Goal: Transaction & Acquisition: Purchase product/service

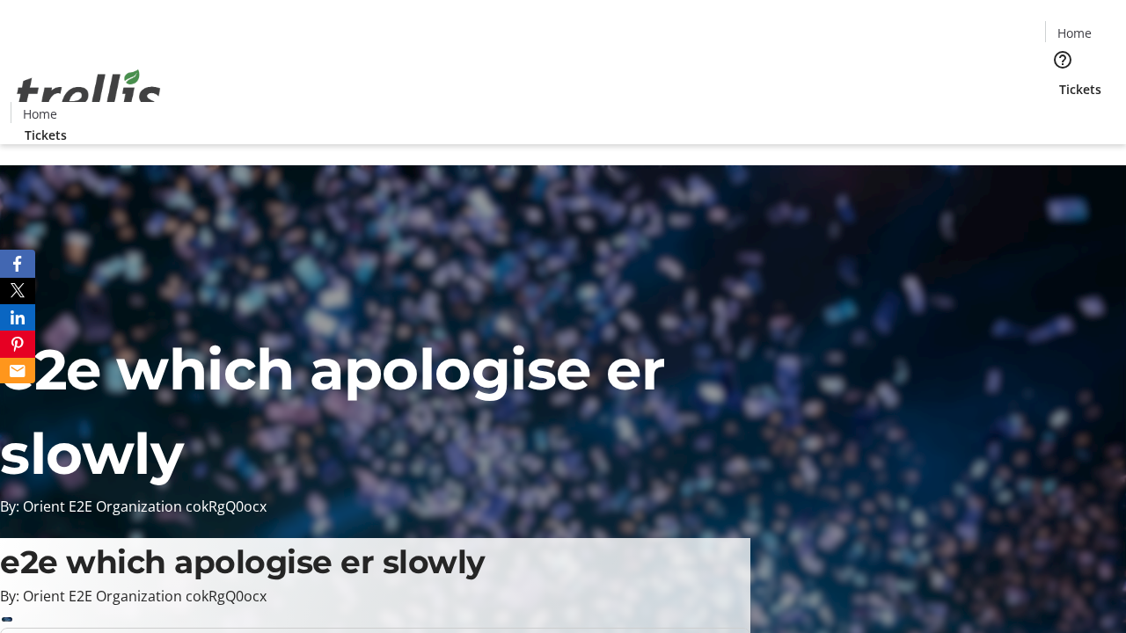
click at [1059, 80] on span "Tickets" at bounding box center [1080, 89] width 42 height 18
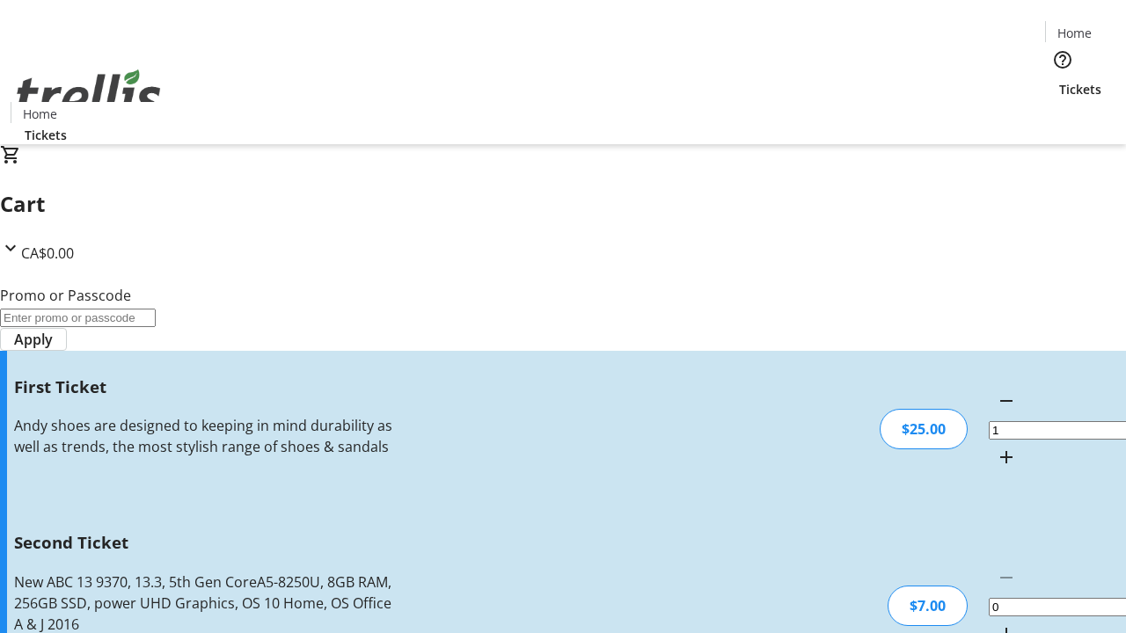
click at [996, 624] on mat-icon "Increment by one" at bounding box center [1006, 634] width 21 height 21
type input "2"
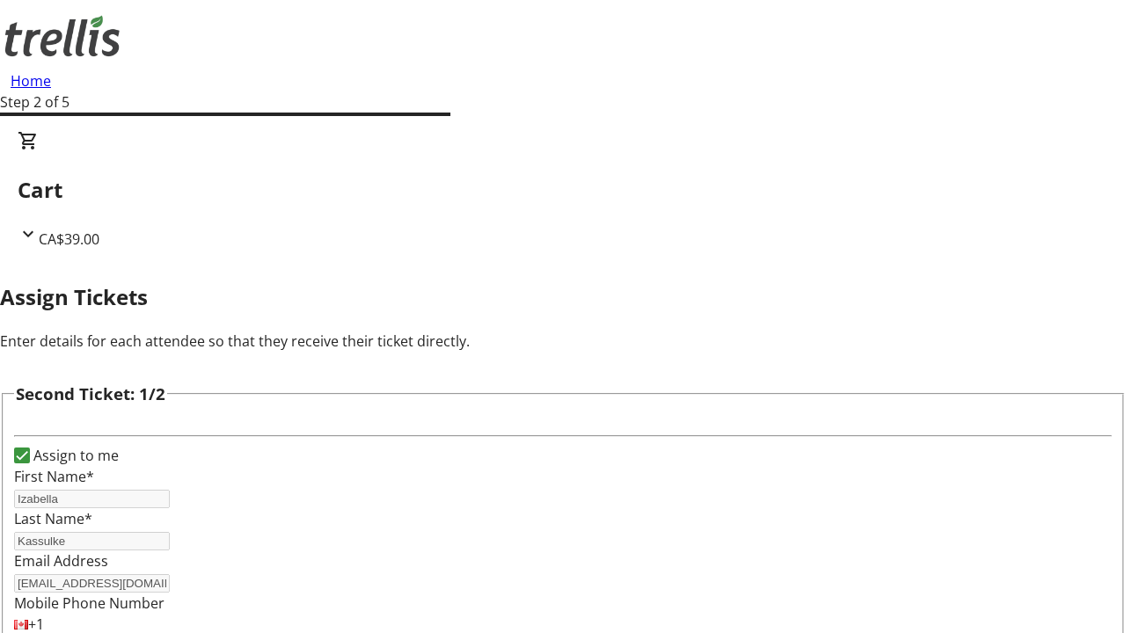
scroll to position [288, 0]
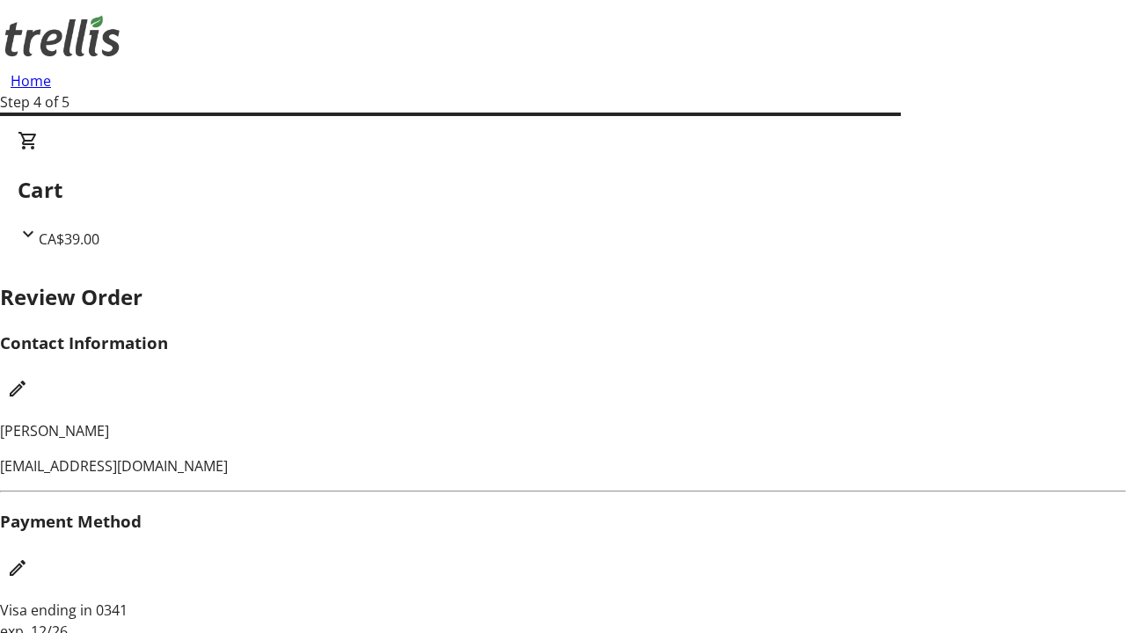
click at [28, 378] on mat-icon "Edit Contact Information" at bounding box center [17, 388] width 21 height 21
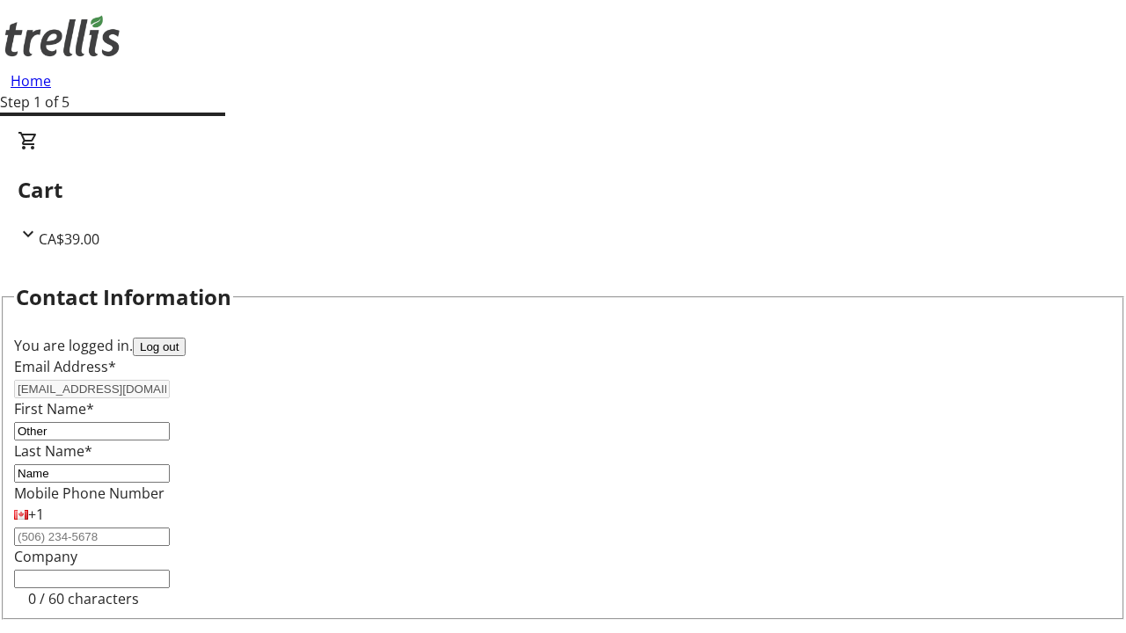
type input "Name"
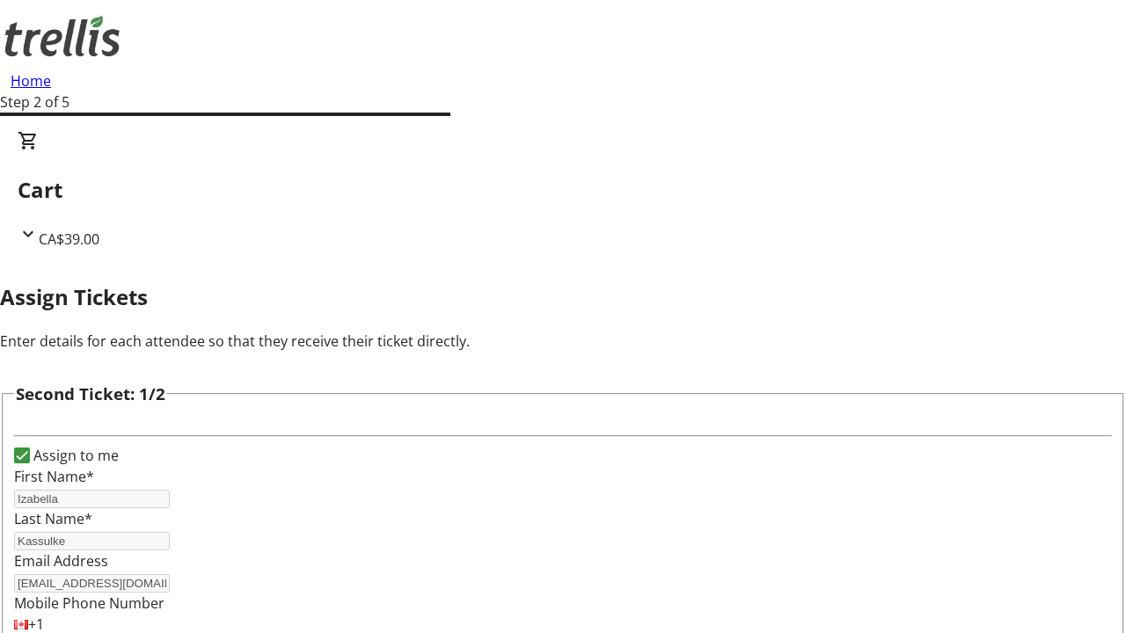
scroll to position [207, 0]
